Goal: Task Accomplishment & Management: Use online tool/utility

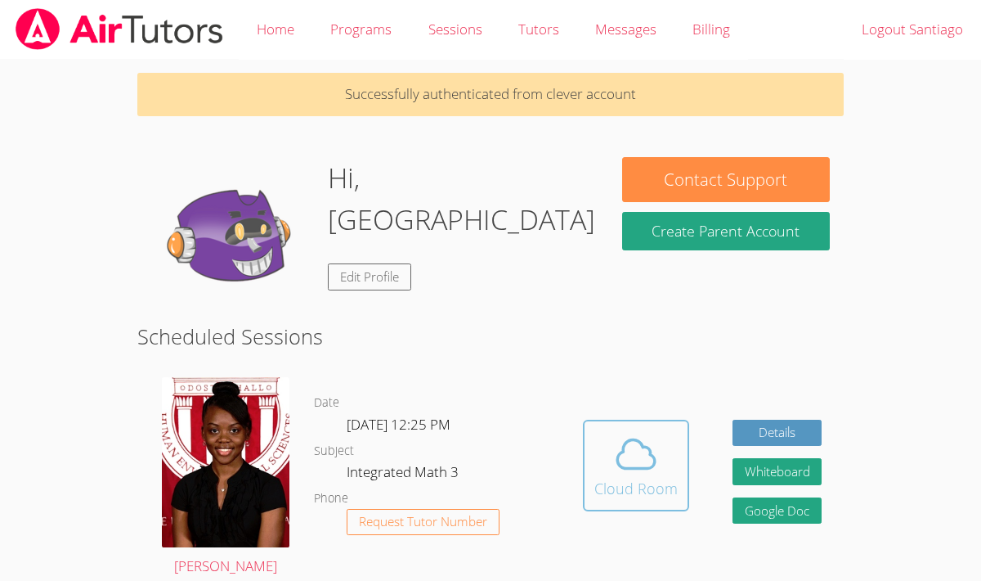
click at [650, 432] on icon at bounding box center [636, 454] width 46 height 46
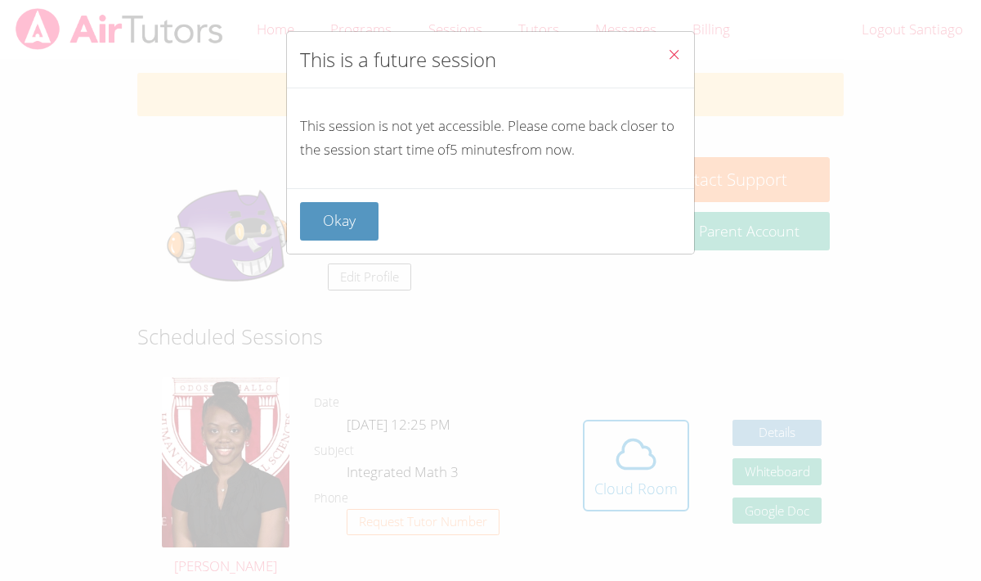
click at [661, 52] on button "Close" at bounding box center [674, 57] width 40 height 50
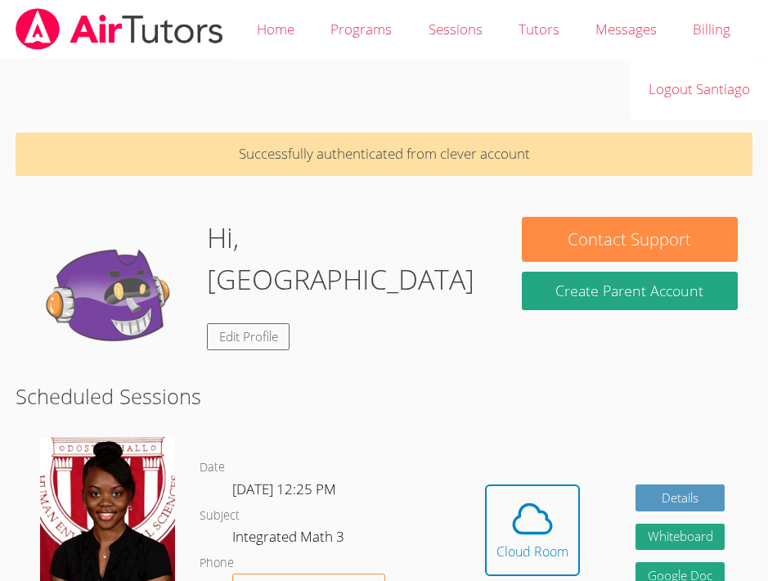
click at [621, 386] on h2 "Scheduled Sessions" at bounding box center [384, 395] width 737 height 31
click at [513, 570] on button "Cloud Room" at bounding box center [532, 530] width 95 height 92
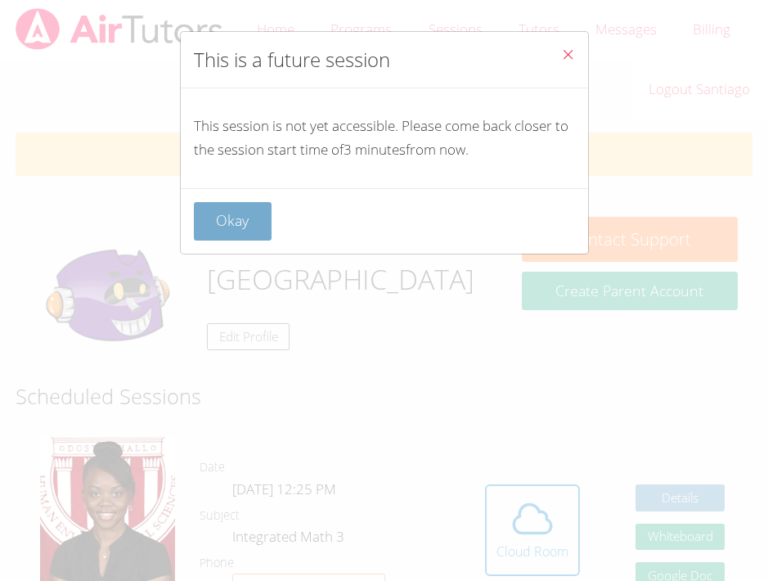
click at [257, 202] on button "Okay" at bounding box center [233, 221] width 78 height 38
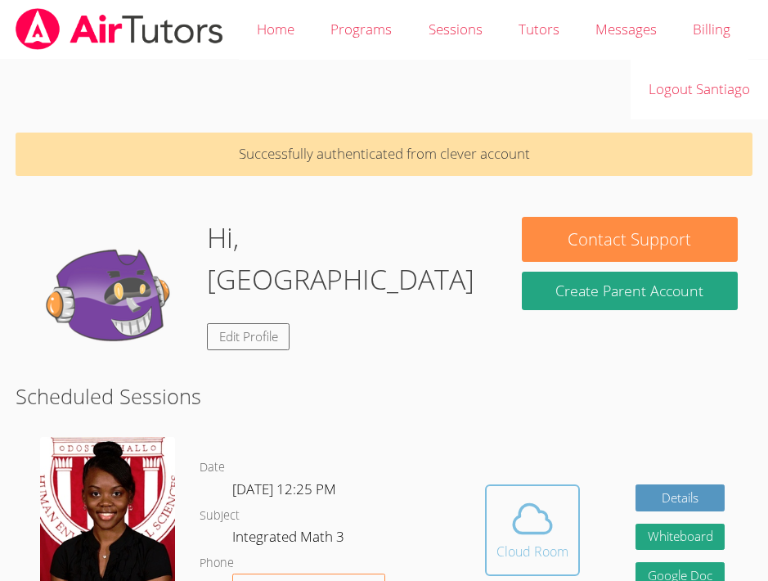
click at [523, 513] on icon at bounding box center [532, 519] width 46 height 46
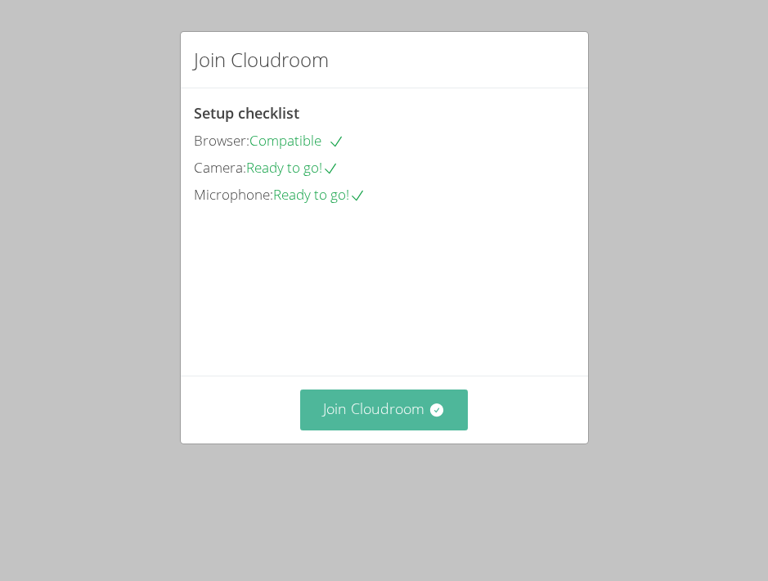
click at [362, 429] on button "Join Cloudroom" at bounding box center [384, 409] width 168 height 40
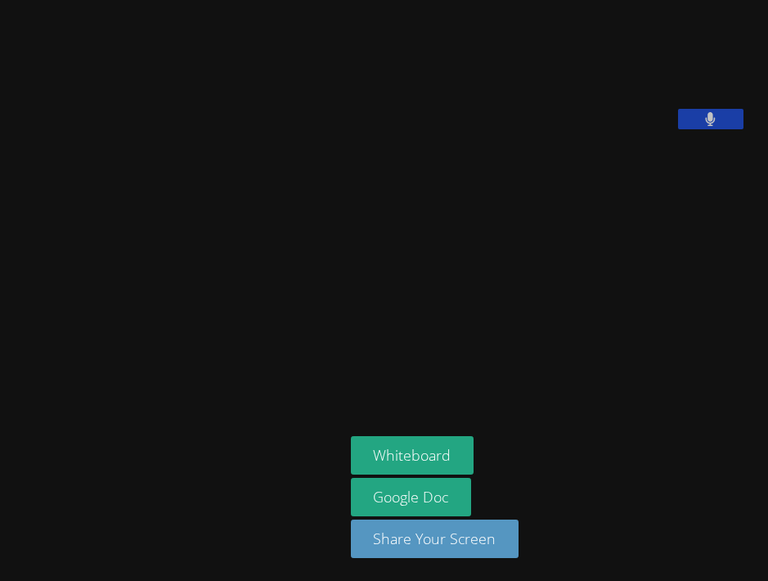
click at [678, 129] on button at bounding box center [710, 119] width 65 height 20
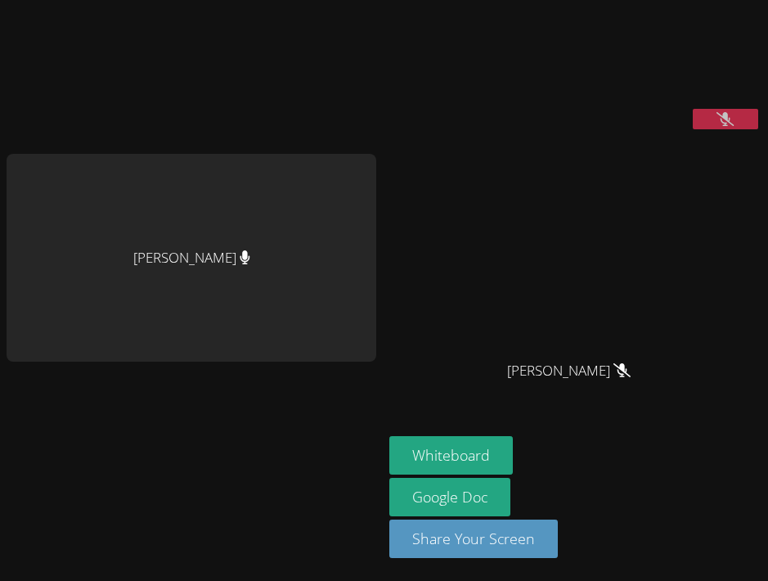
click at [716, 126] on icon at bounding box center [724, 119] width 17 height 14
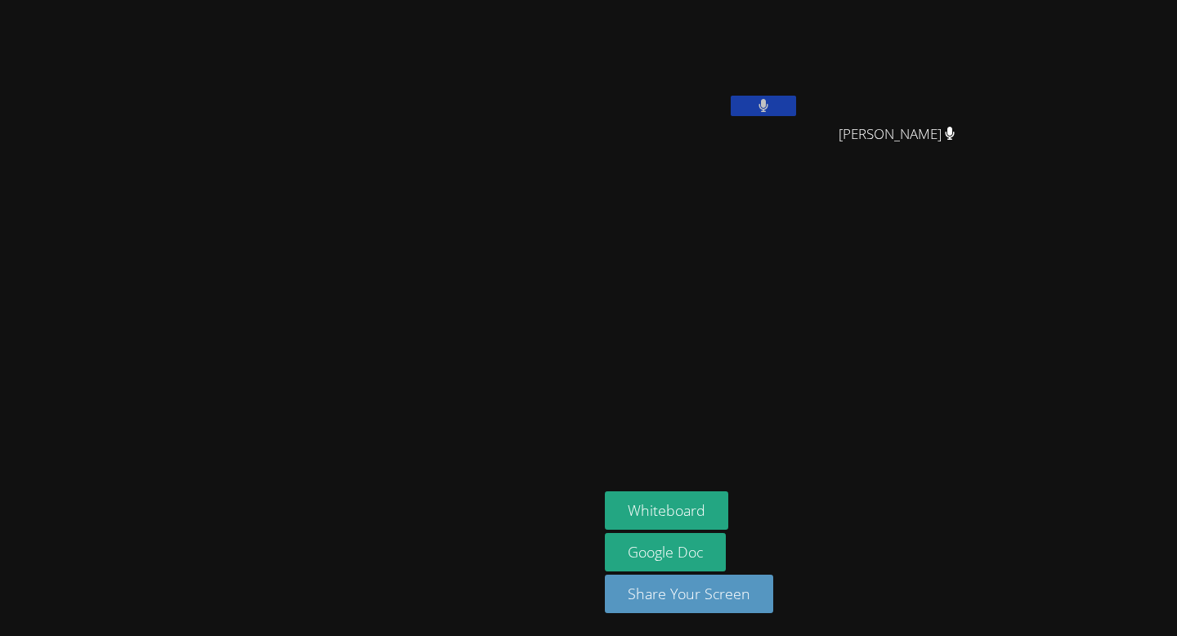
click at [767, 111] on button at bounding box center [763, 106] width 65 height 20
click at [767, 102] on button at bounding box center [763, 106] width 65 height 20
